Goal: Information Seeking & Learning: Check status

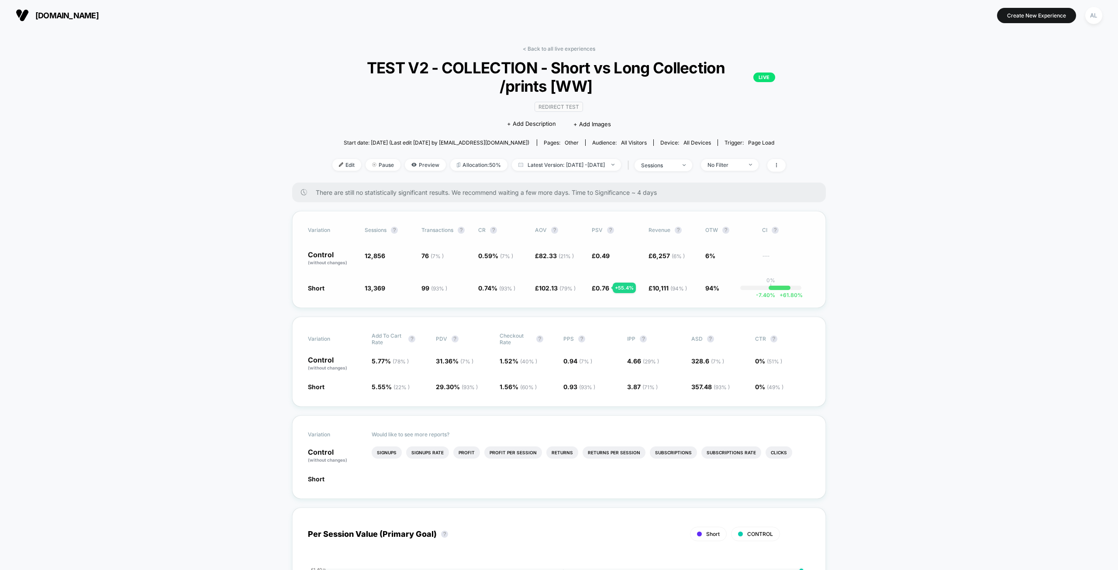
click at [620, 288] on div "+ 55.4 %" at bounding box center [624, 287] width 23 height 10
click at [819, 262] on div "Variation Sessions ? Transactions ? CR ? AOV ? PSV ? Revenue ? OTW ? CI ? Contr…" at bounding box center [558, 259] width 533 height 97
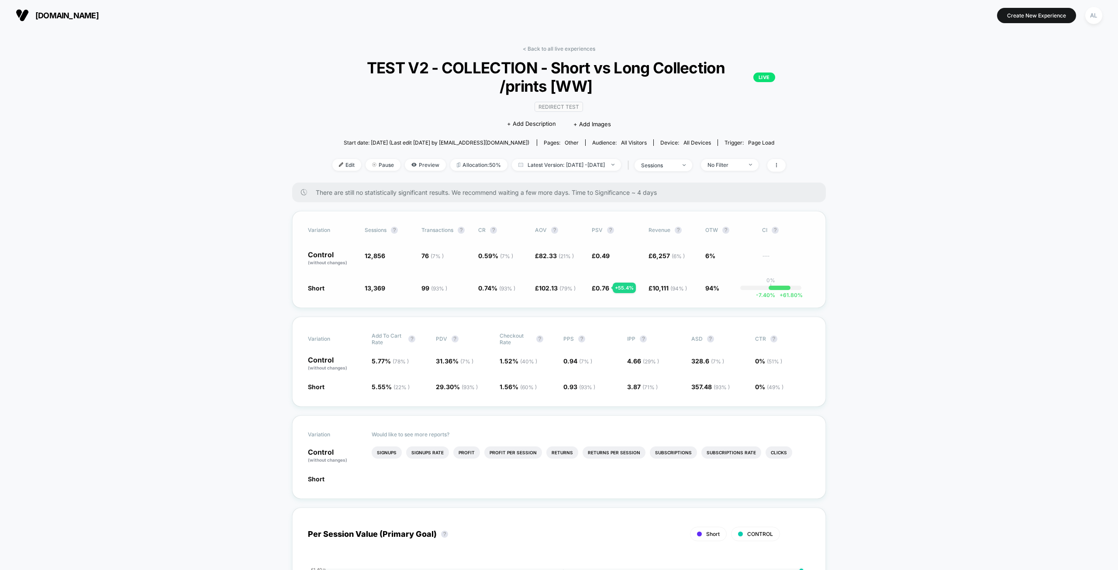
click at [821, 252] on div "Variation Sessions ? Transactions ? CR ? AOV ? PSV ? Revenue ? OTW ? CI ? Contr…" at bounding box center [558, 259] width 533 height 97
click at [506, 70] on span "TEST V2 - COLLECTION - Short vs Long Collection /prints [WW] LIVE" at bounding box center [559, 77] width 432 height 37
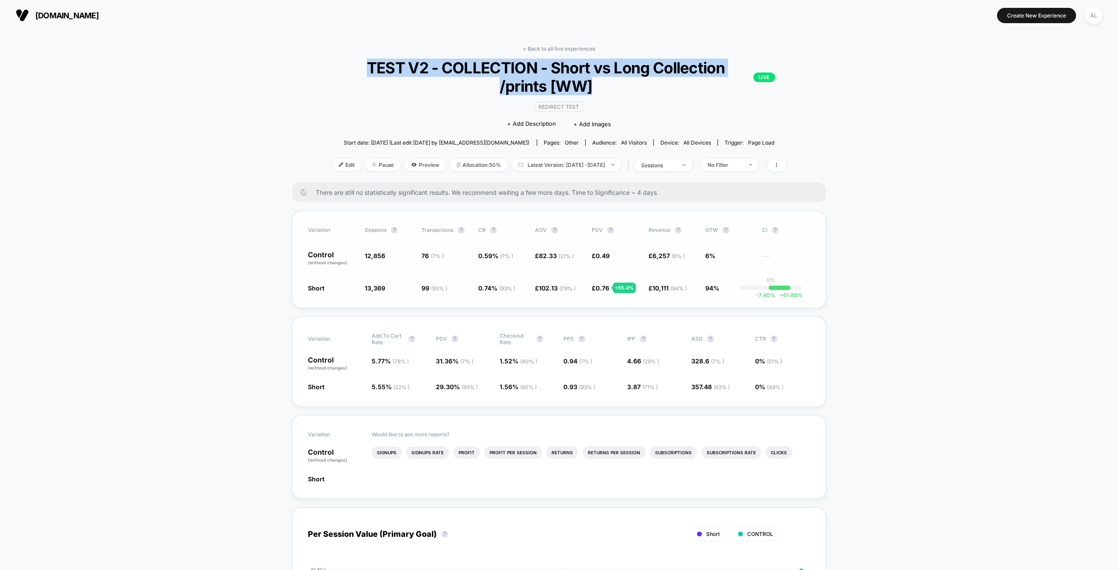
click at [474, 254] on div "Control (without changes) 12,856 76 ( 7 % ) 0.59 % ( 7 % ) £ 82.33 ( 21 % ) £ 0…" at bounding box center [559, 258] width 502 height 15
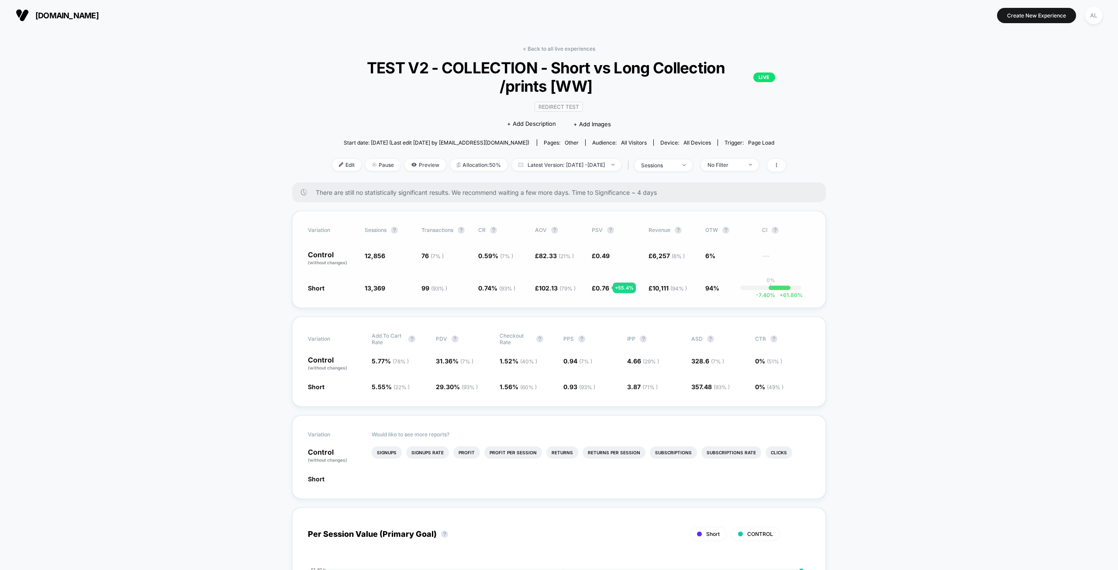
click at [474, 254] on div "Control (without changes) 12,856 76 ( 7 % ) 0.59 % ( 7 % ) £ 82.33 ( 21 % ) £ 0…" at bounding box center [559, 258] width 502 height 15
click at [363, 284] on div "Short 13,369 + 4 % 99 ( 93 % ) + 25.3 % 0.74 % ( 93 % ) + 25.3 % £ 102.13 ( 79 …" at bounding box center [559, 287] width 502 height 9
click at [541, 291] on div "Variation Sessions ? Transactions ? CR ? AOV ? PSV ? Revenue ? OTW ? CI ? Contr…" at bounding box center [558, 259] width 533 height 97
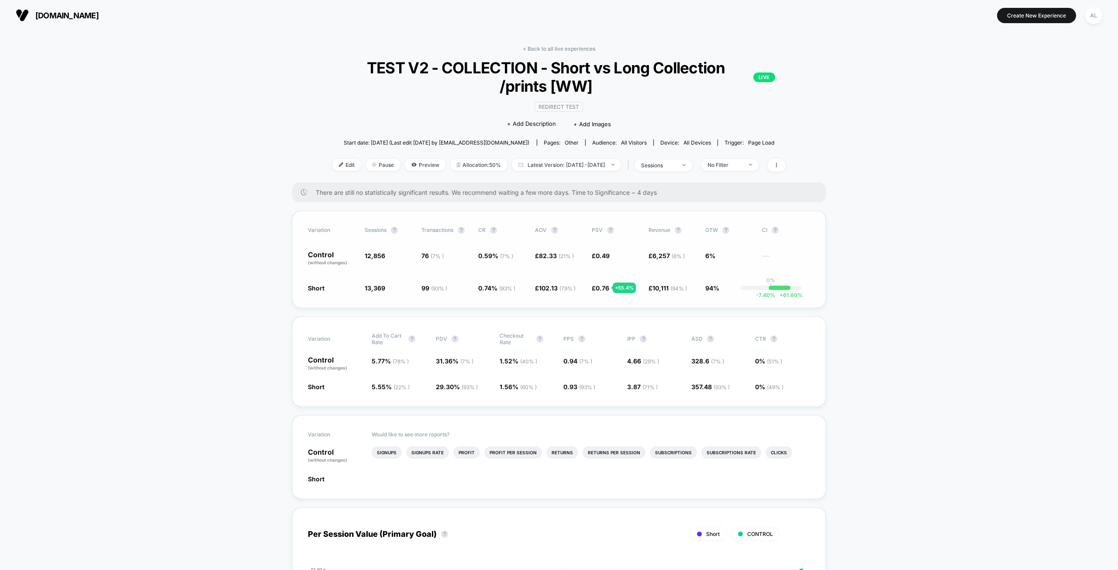
click at [541, 291] on div "Variation Sessions ? Transactions ? CR ? AOV ? PSV ? Revenue ? OTW ? CI ? Contr…" at bounding box center [558, 259] width 533 height 97
click at [654, 258] on span "£ 6,257 ( 6 % )" at bounding box center [672, 258] width 48 height 15
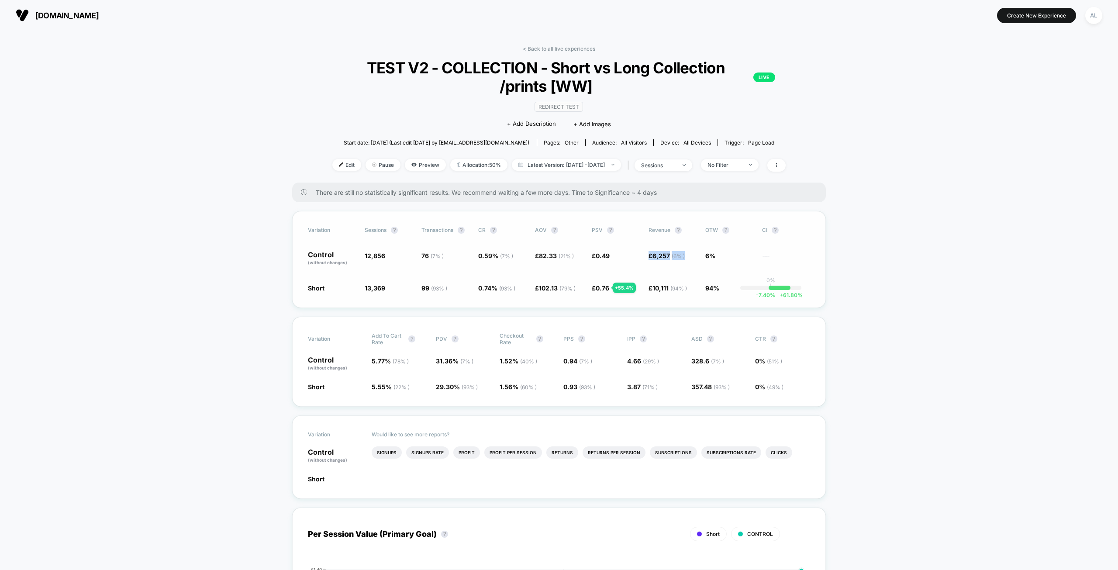
click at [372, 258] on span "12,856" at bounding box center [389, 258] width 48 height 15
click at [368, 294] on div "Variation Sessions ? Transactions ? CR ? AOV ? PSV ? Revenue ? OTW ? CI ? Contr…" at bounding box center [558, 259] width 533 height 97
click at [373, 289] on span "13,369" at bounding box center [375, 287] width 21 height 7
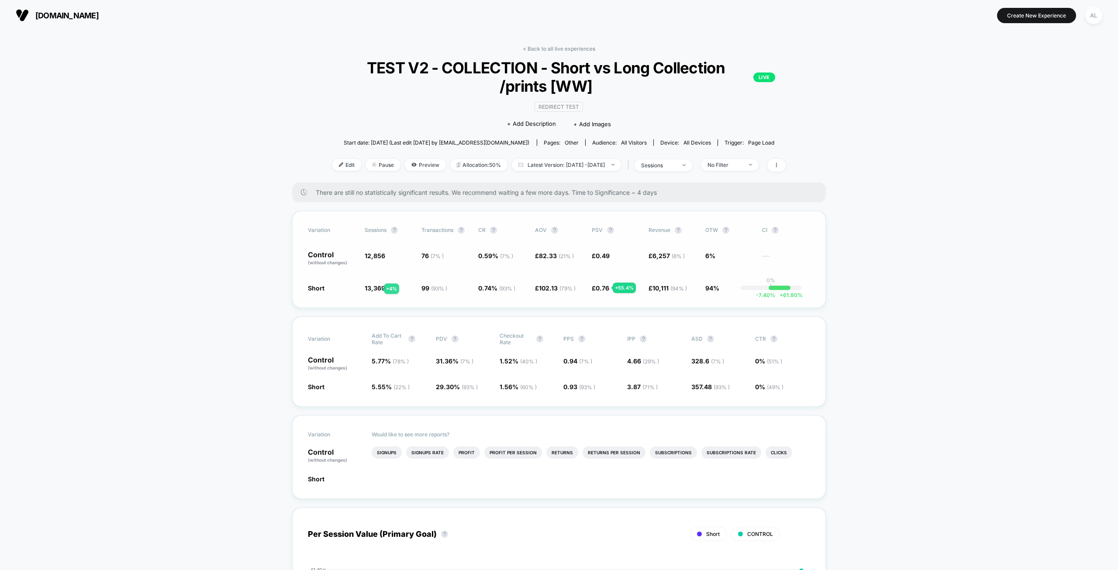
click at [373, 289] on span "13,369" at bounding box center [375, 287] width 21 height 7
click at [399, 264] on span "12,856" at bounding box center [389, 258] width 48 height 15
click at [557, 196] on div "There are still no statistically significant results. We recommend waiting a fe…" at bounding box center [558, 192] width 533 height 20
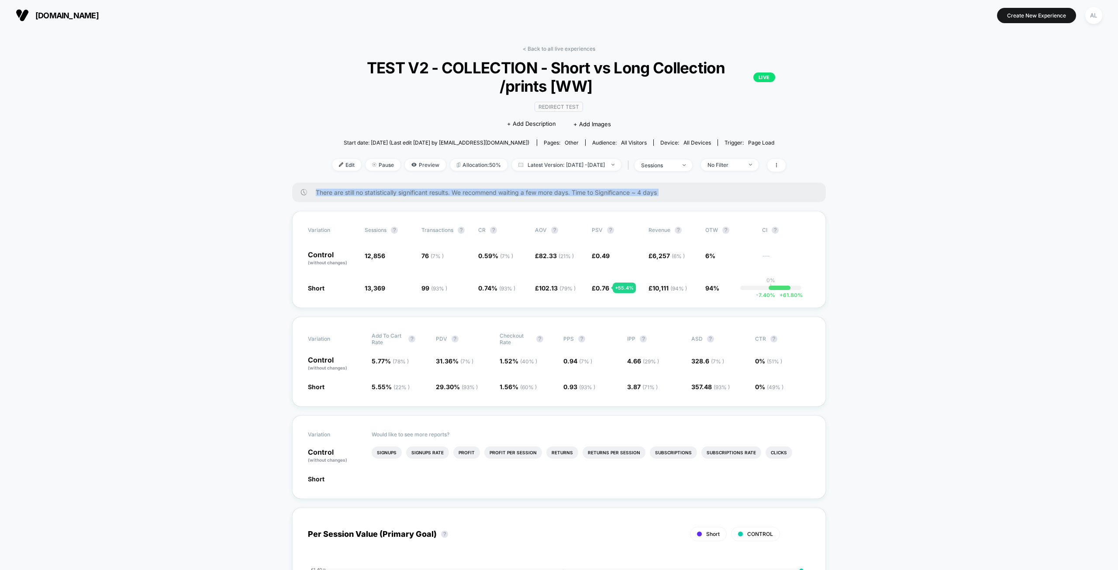
click at [557, 196] on div "There are still no statistically significant results. We recommend waiting a fe…" at bounding box center [558, 192] width 533 height 20
click at [604, 221] on div "Variation Sessions ? Transactions ? CR ? AOV ? PSV ? Revenue ? OTW ? CI ? Contr…" at bounding box center [558, 259] width 533 height 97
click at [654, 194] on span "There are still no statistically significant results. We recommend waiting a fe…" at bounding box center [562, 192] width 492 height 7
